Goal: Information Seeking & Learning: Learn about a topic

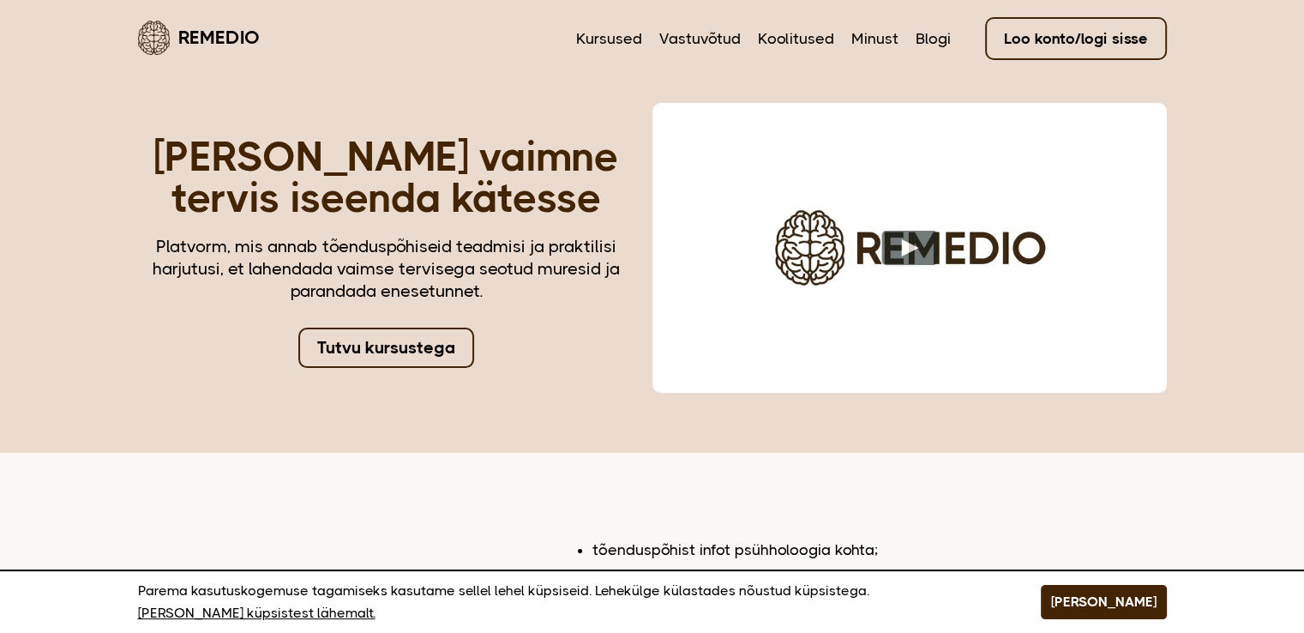
click at [381, 357] on link "Tutvu kursustega" at bounding box center [386, 347] width 176 height 40
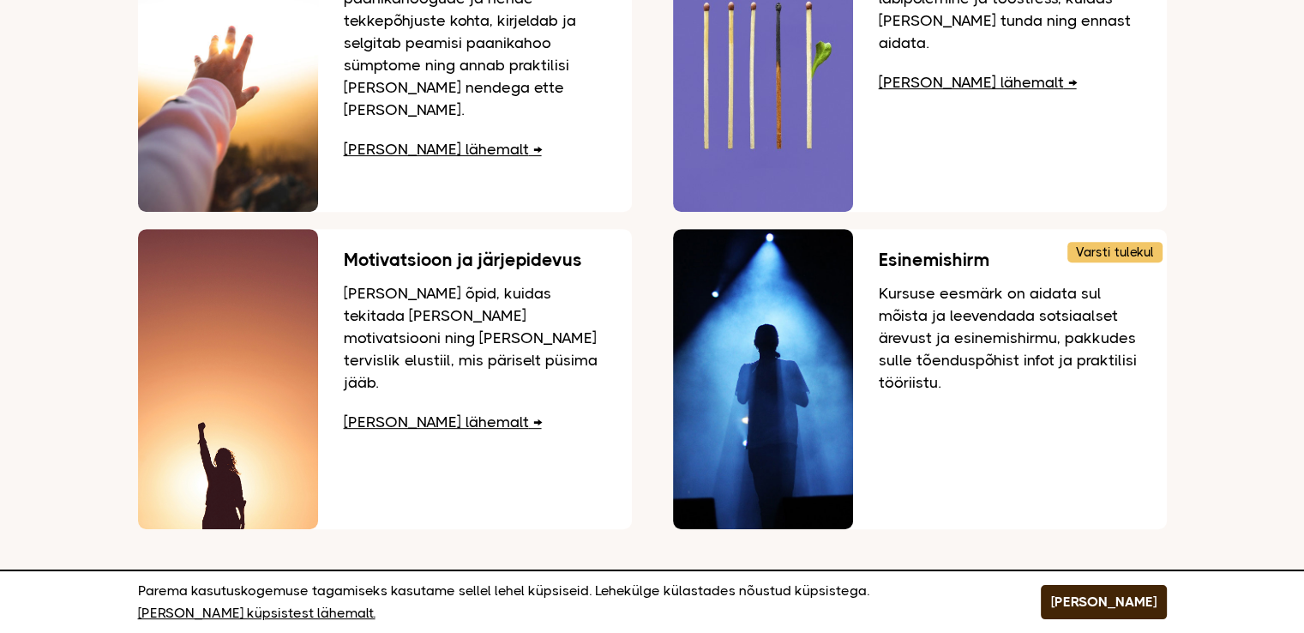
scroll to position [633, 0]
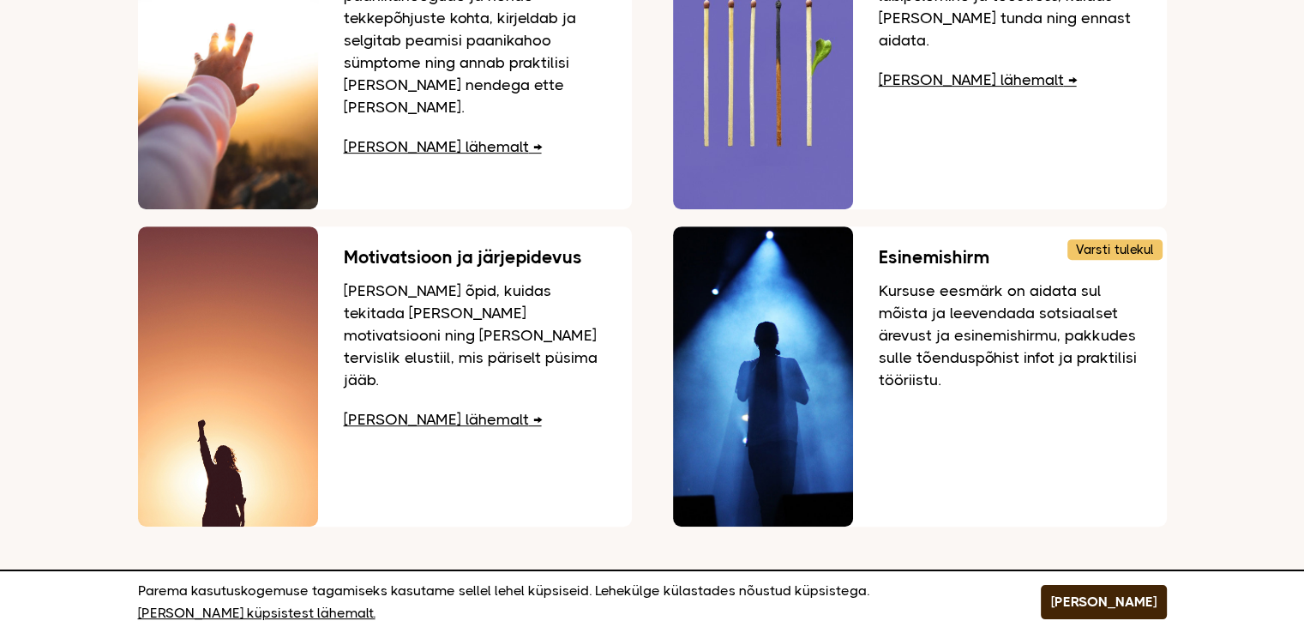
click at [910, 248] on h3 "Esinemishirm" at bounding box center [1010, 257] width 262 height 19
click at [421, 411] on link "Loe lähemalt" at bounding box center [443, 419] width 198 height 17
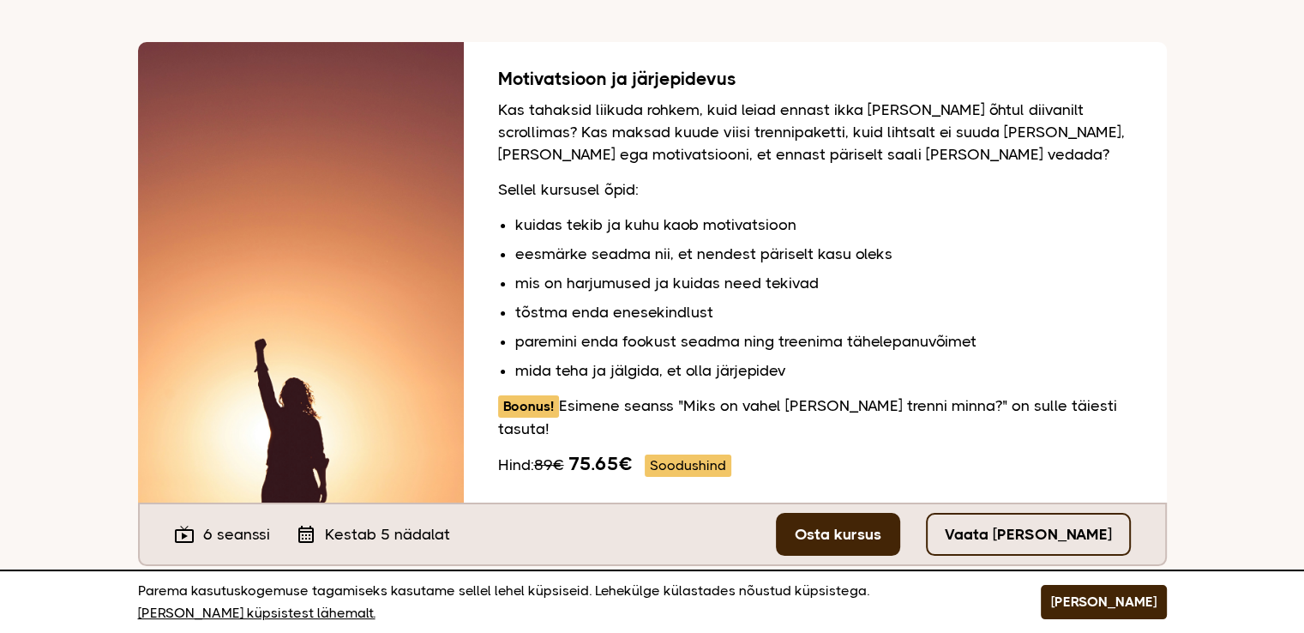
scroll to position [186, 0]
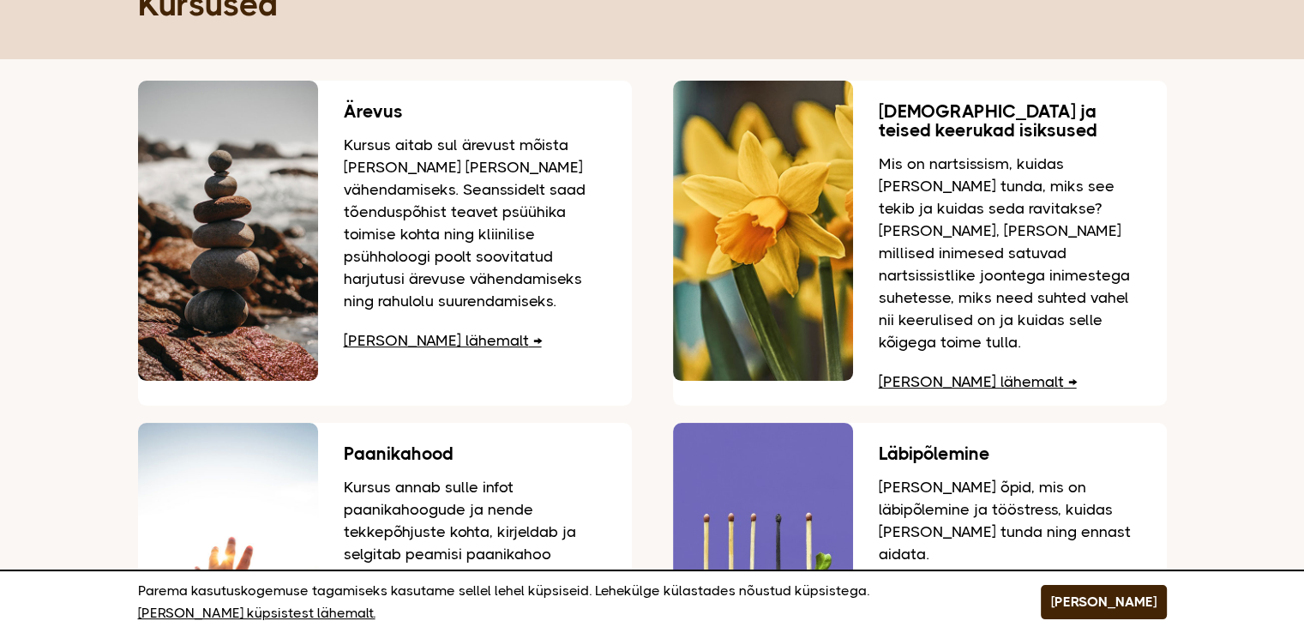
scroll to position [128, 0]
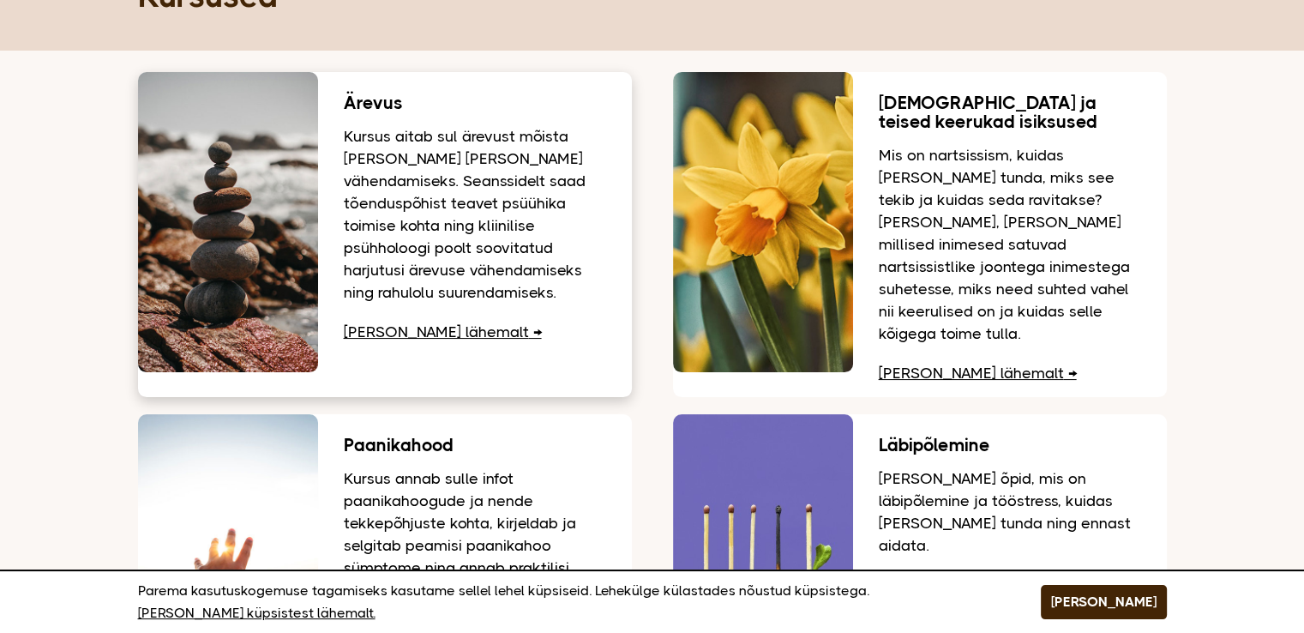
click at [391, 330] on link "[PERSON_NAME] lähemalt" at bounding box center [443, 331] width 198 height 17
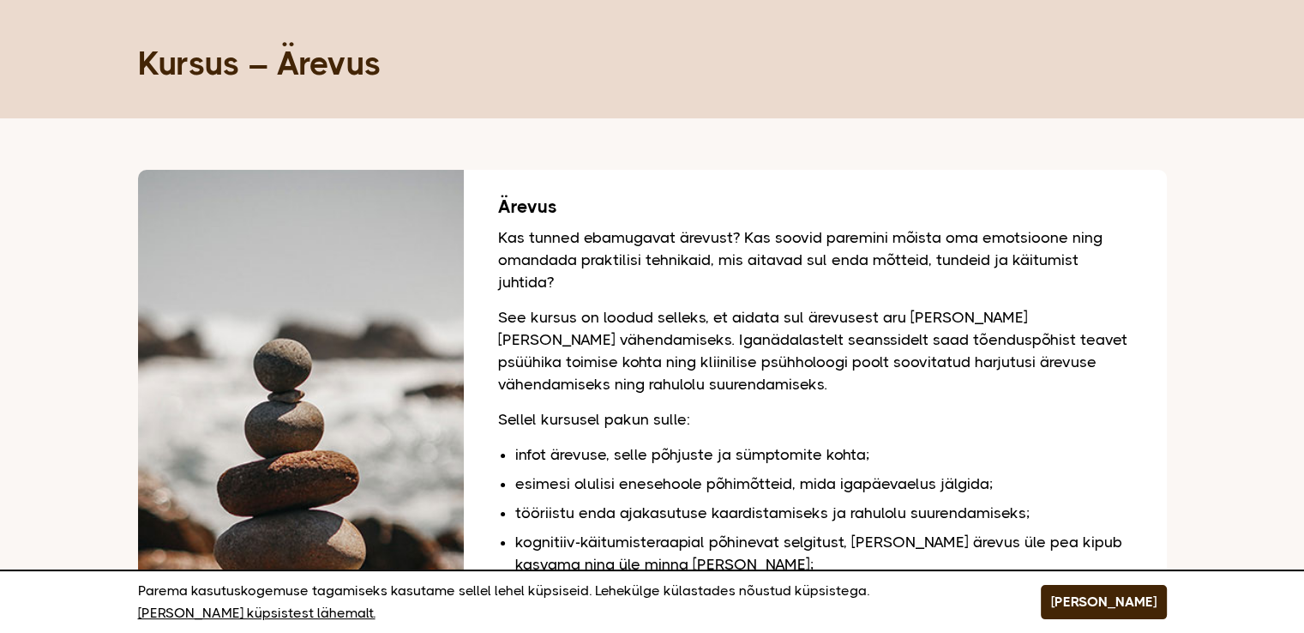
scroll to position [55, 0]
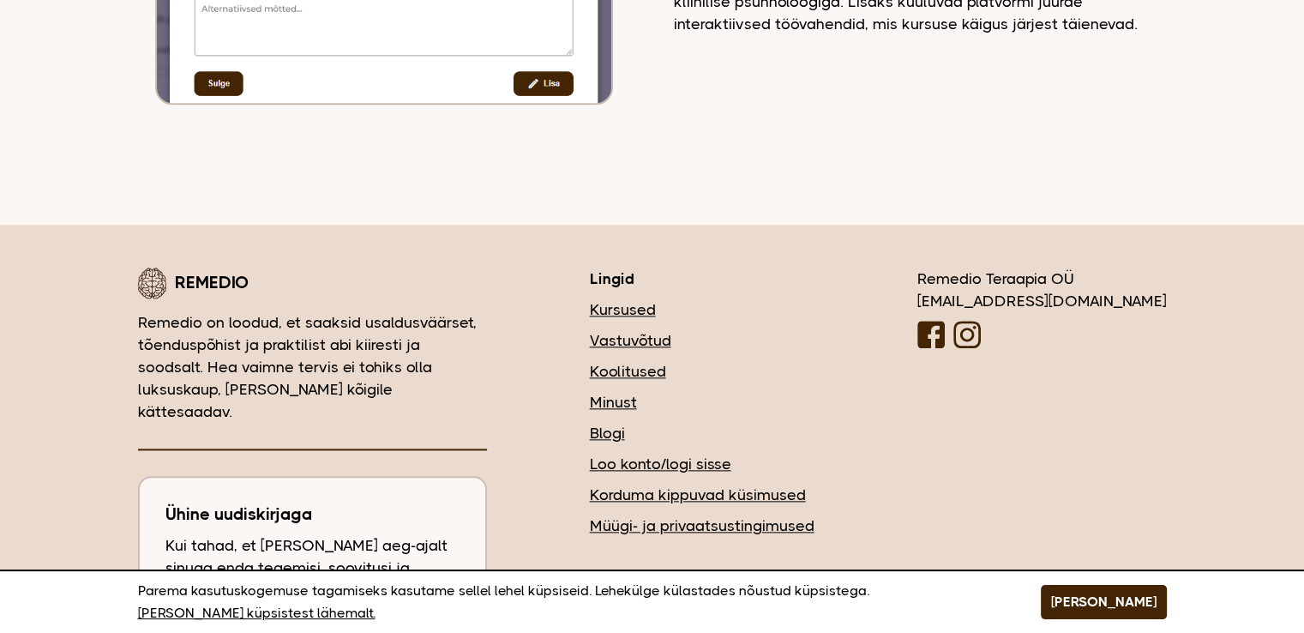
scroll to position [1933, 0]
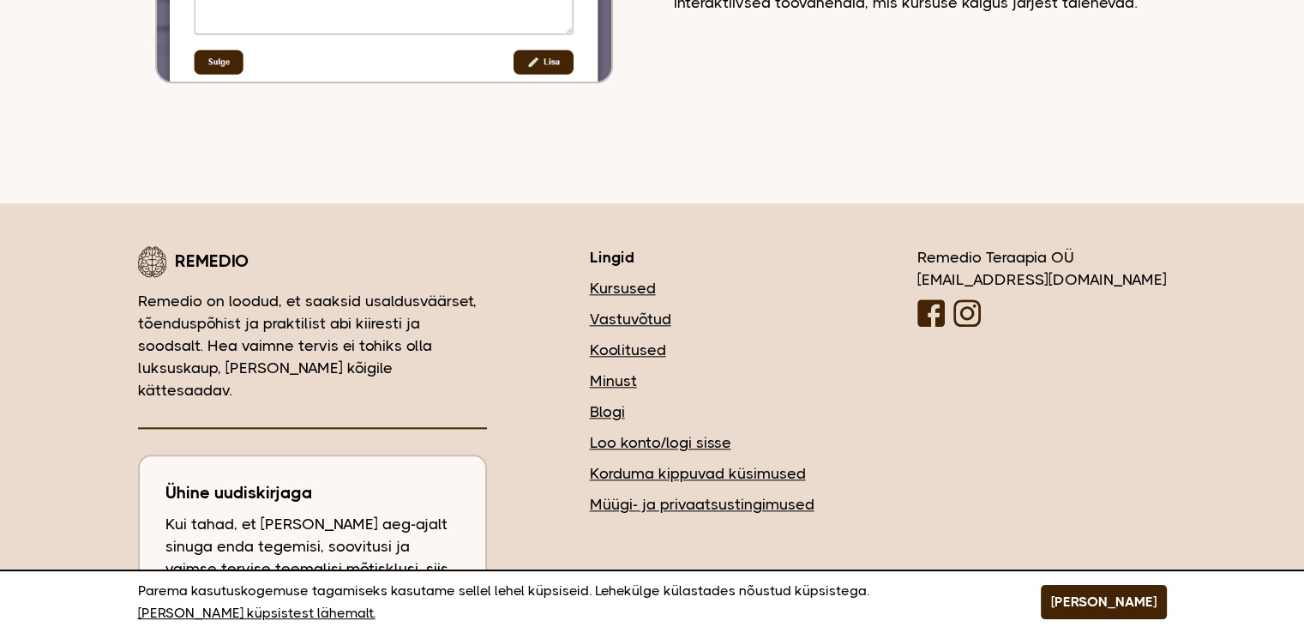
click at [744, 339] on link "Koolitused" at bounding box center [702, 350] width 225 height 22
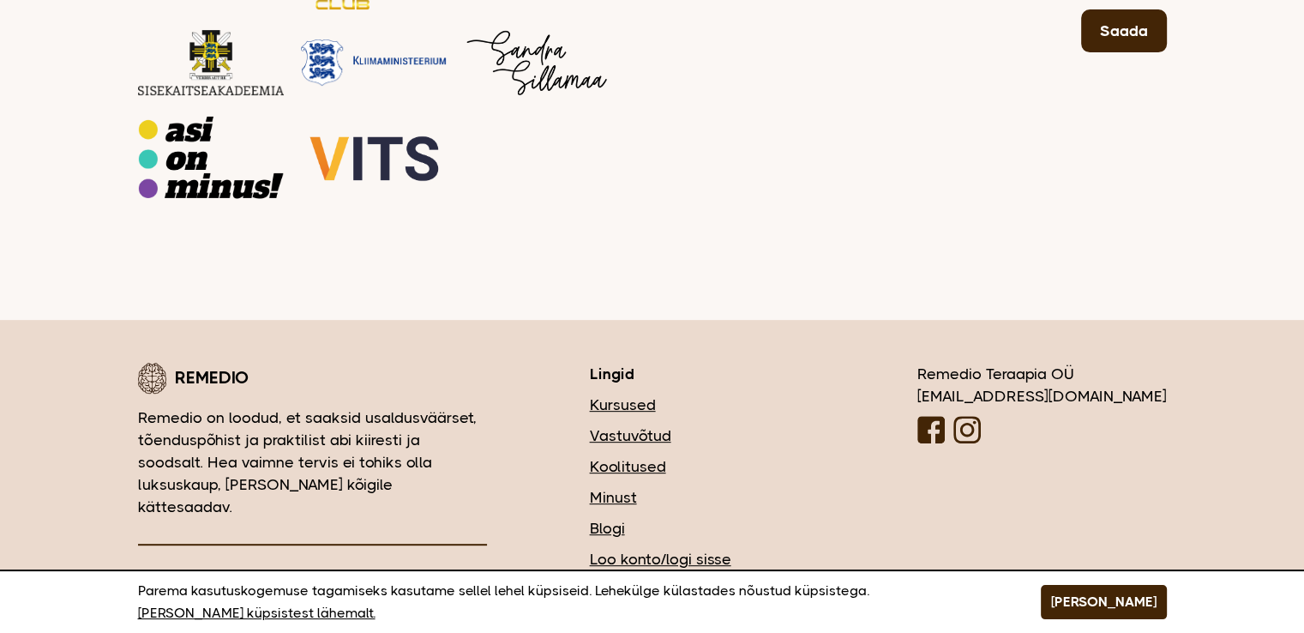
scroll to position [669, 0]
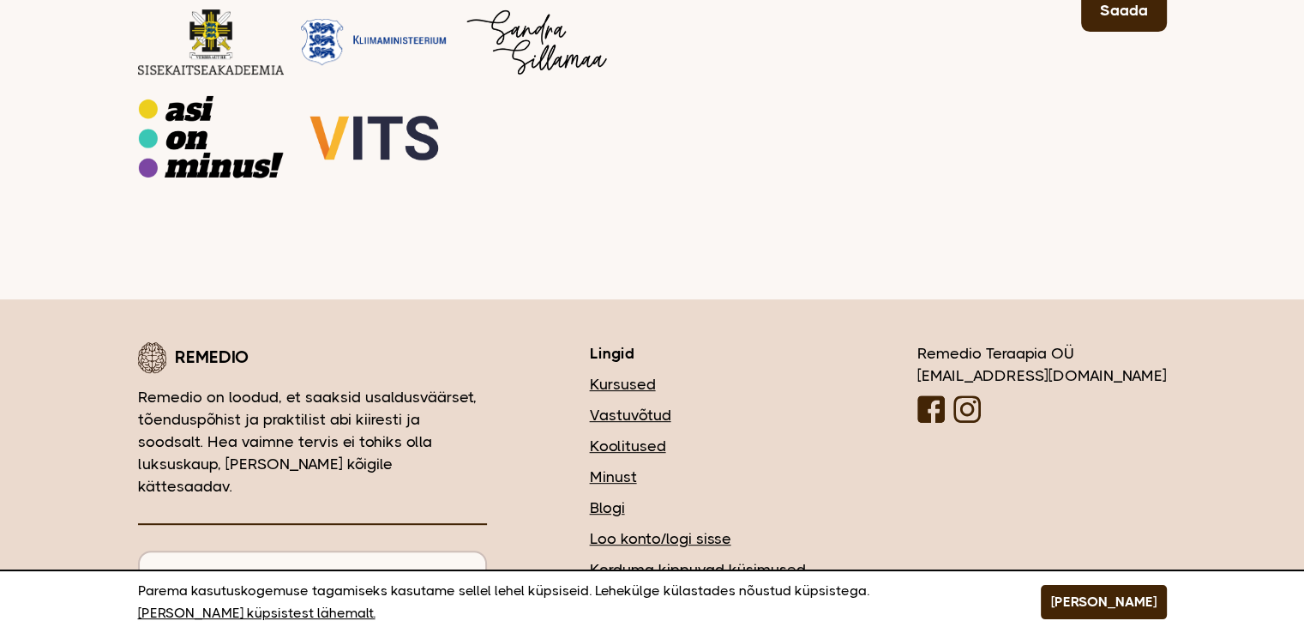
drag, startPoint x: 1315, startPoint y: 145, endPoint x: 1311, endPoint y: 428, distance: 282.9
click at [1303, 428] on html "Remedio Kursused Vastuvõtud Koolitused Minust Blogi Loo konto/logi sisse Koolit…" at bounding box center [652, 86] width 1304 height 1510
click at [722, 373] on link "Kursused" at bounding box center [702, 384] width 225 height 22
